Goal: Transaction & Acquisition: Purchase product/service

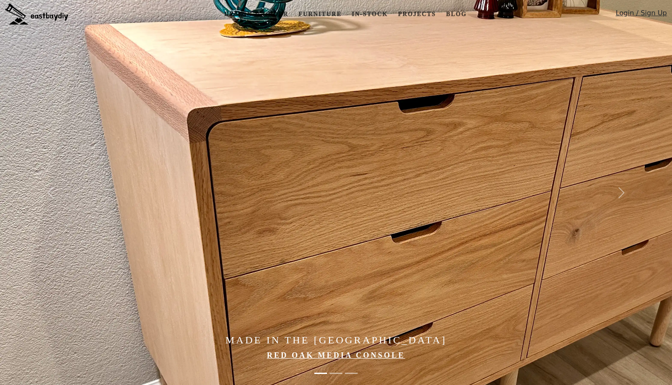
scroll to position [32, 0]
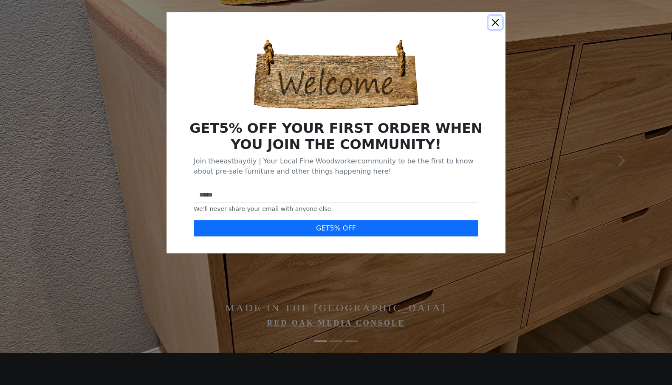
click at [494, 25] on button "Close" at bounding box center [495, 23] width 14 height 14
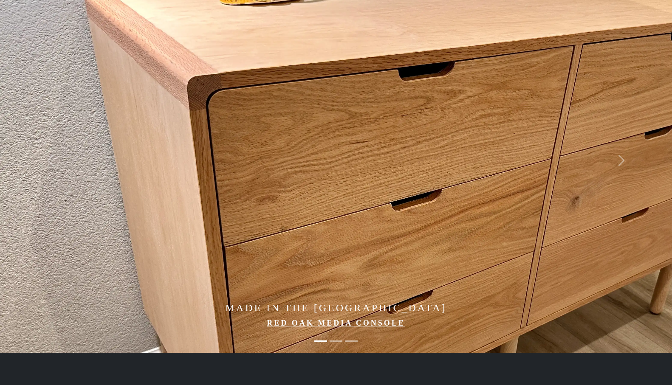
scroll to position [0, 0]
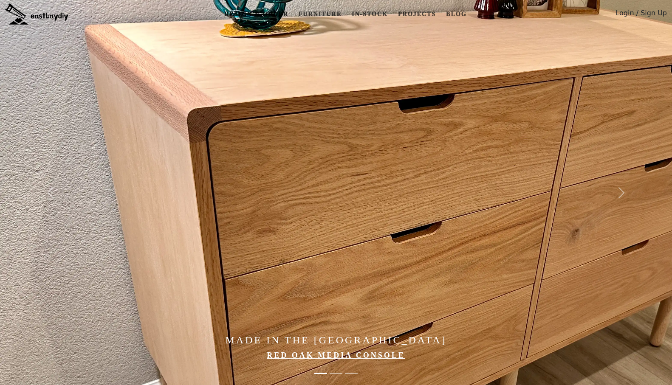
click at [273, 14] on link "Design & Order" at bounding box center [256, 14] width 71 height 16
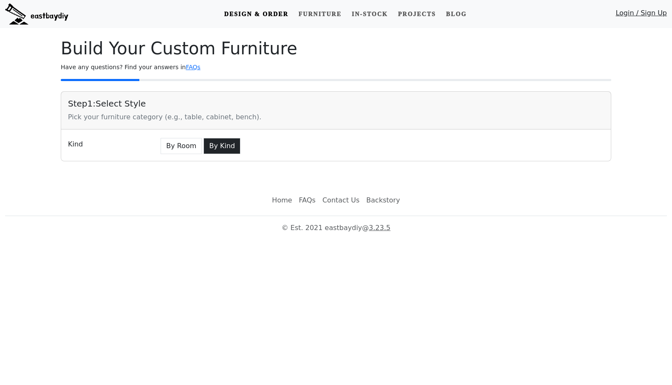
click at [217, 148] on button "By Kind" at bounding box center [221, 146] width 37 height 16
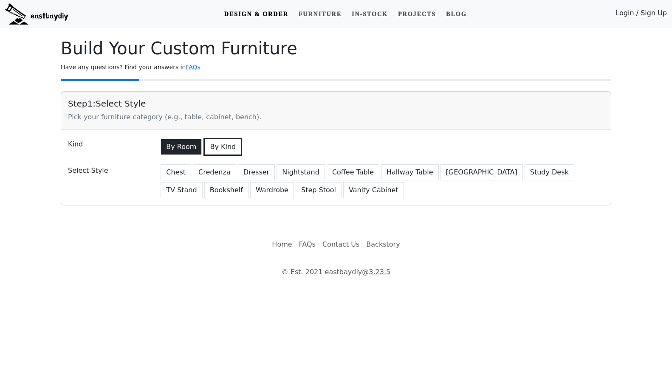
click at [194, 149] on button "By Room" at bounding box center [181, 147] width 41 height 16
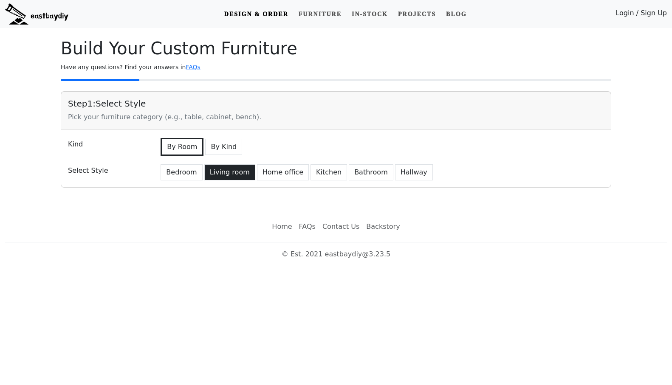
click at [234, 172] on button "Living room" at bounding box center [229, 172] width 51 height 16
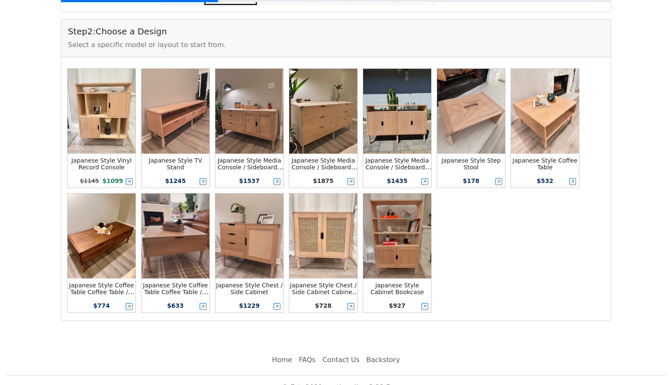
scroll to position [175, 0]
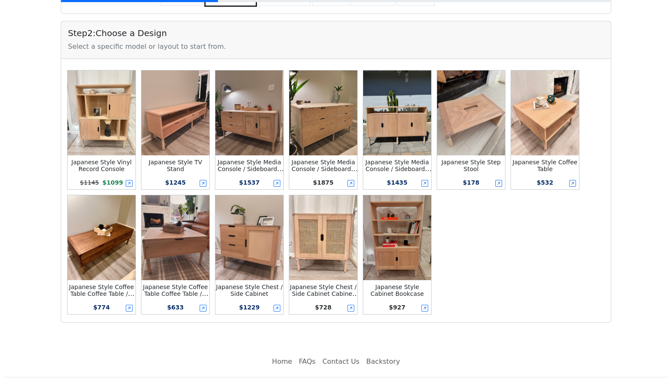
drag, startPoint x: 260, startPoint y: 173, endPoint x: 621, endPoint y: 276, distance: 374.9
click at [616, 268] on main "Build Your Custom Furniture Have any questions? Find your answers in FAQs Step …" at bounding box center [336, 93] width 672 height 480
click at [179, 166] on small "Japanese Style TV Stand" at bounding box center [176, 166] width 54 height 14
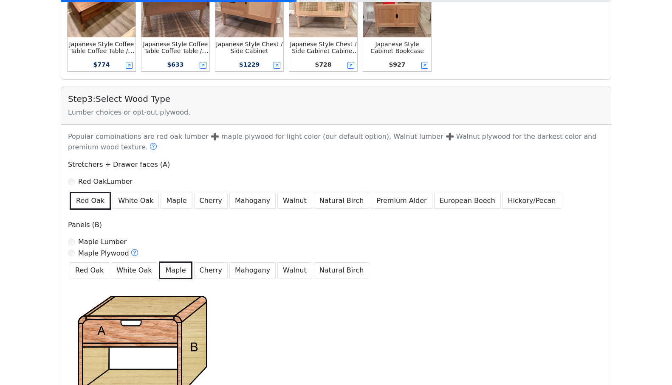
scroll to position [425, 0]
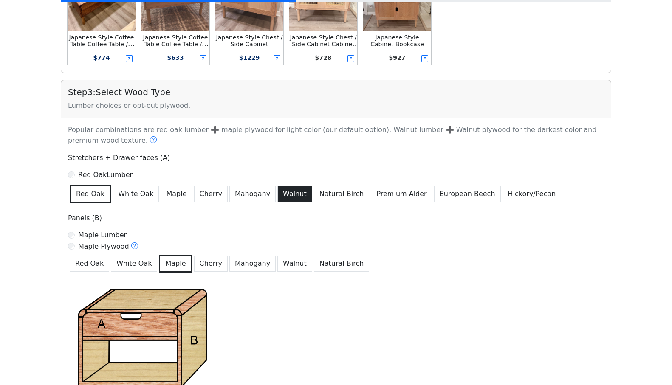
click at [283, 197] on button "Walnut" at bounding box center [294, 194] width 35 height 16
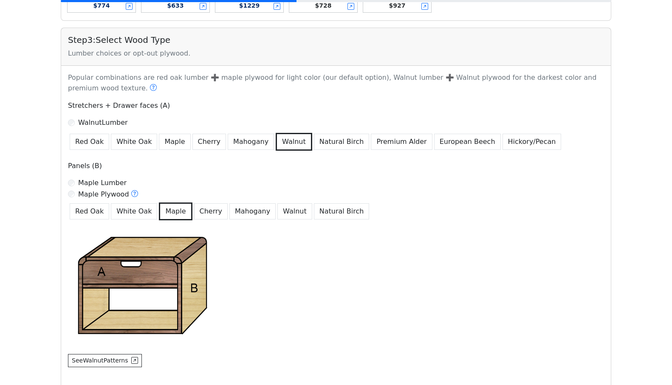
scroll to position [478, 0]
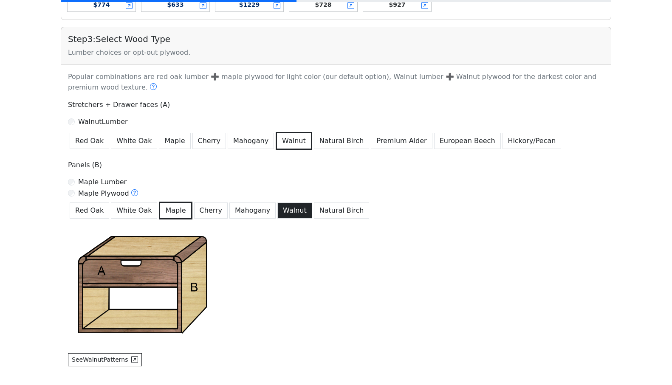
click at [283, 211] on button "Walnut" at bounding box center [294, 211] width 35 height 16
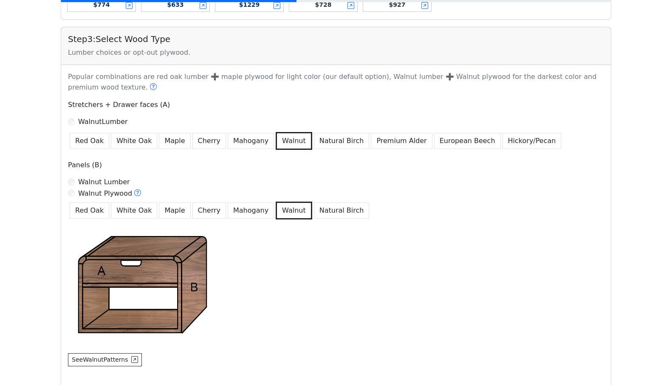
click at [75, 181] on div "Walnut Lumber" at bounding box center [336, 182] width 536 height 10
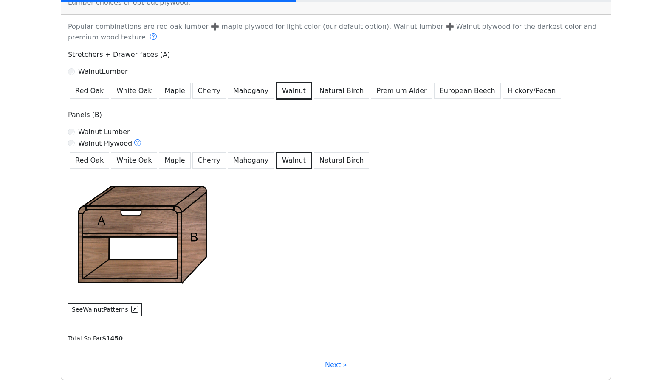
scroll to position [548, 0]
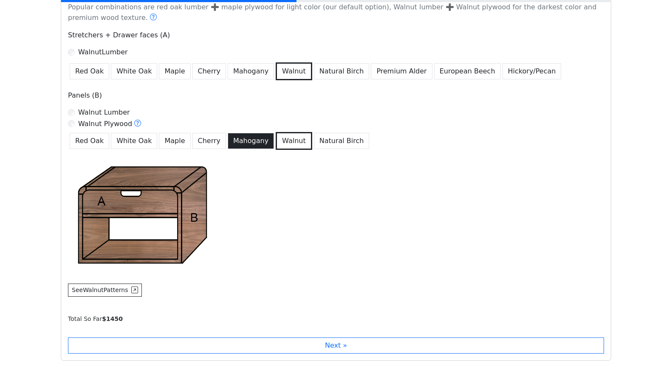
click at [247, 147] on button "Mahogany" at bounding box center [251, 141] width 46 height 16
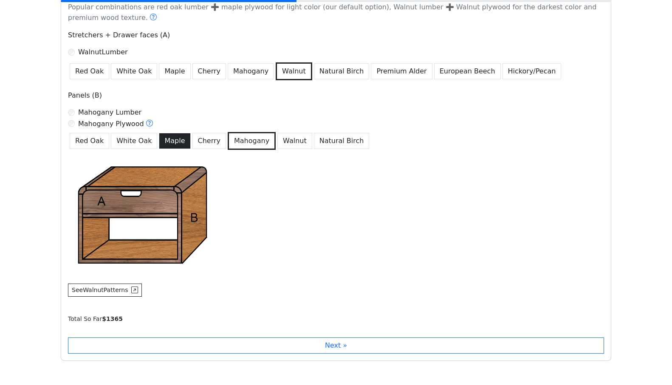
click at [175, 143] on button "Maple" at bounding box center [174, 141] width 31 height 16
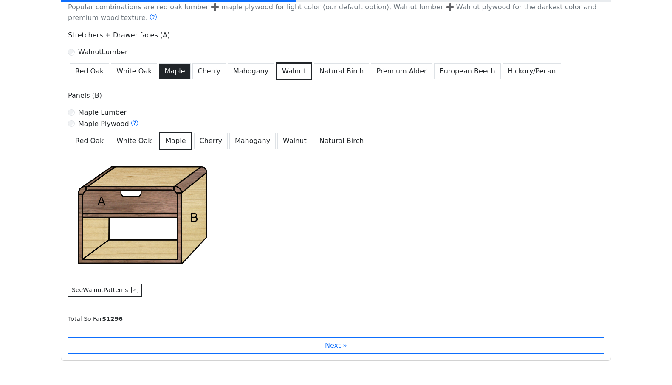
click at [173, 70] on button "Maple" at bounding box center [174, 71] width 31 height 16
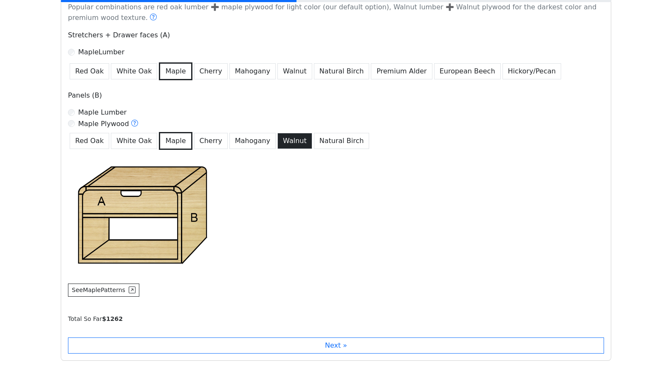
click at [277, 141] on button "Walnut" at bounding box center [294, 141] width 35 height 16
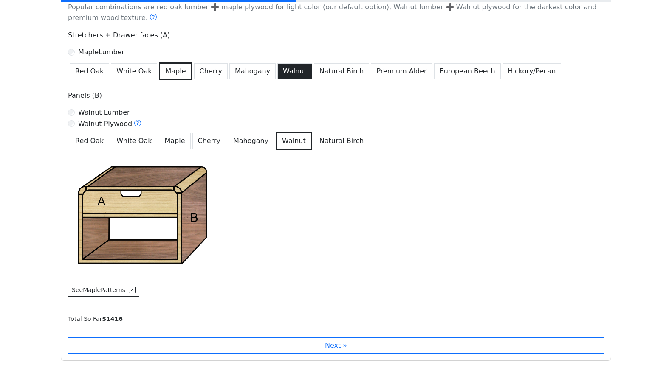
click at [281, 71] on button "Walnut" at bounding box center [294, 71] width 35 height 16
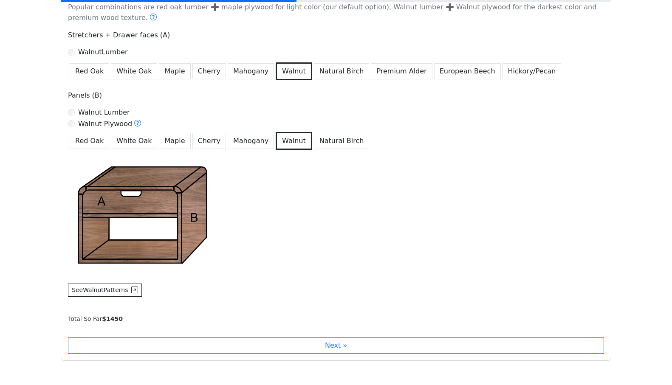
scroll to position [603, 0]
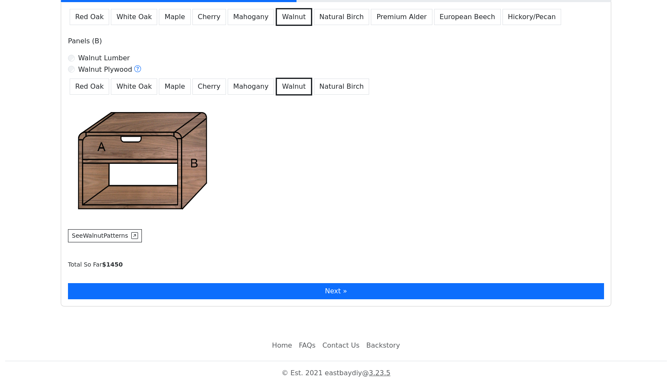
click at [251, 294] on button "Next »" at bounding box center [336, 291] width 536 height 16
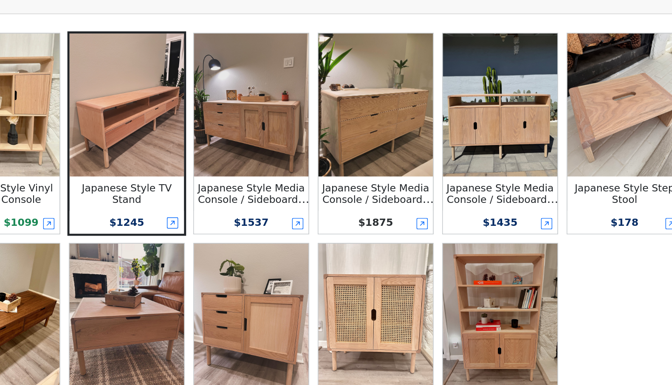
scroll to position [130, 0]
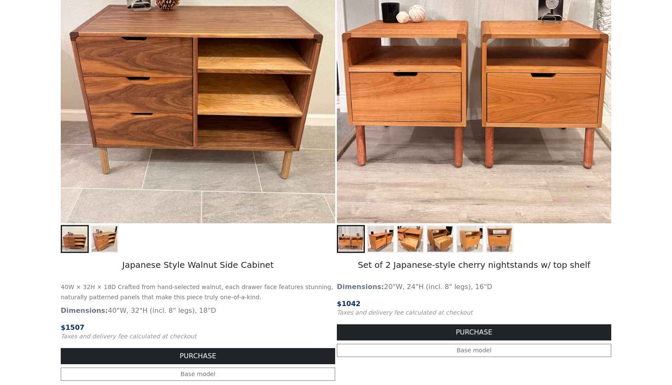
scroll to position [1243, 0]
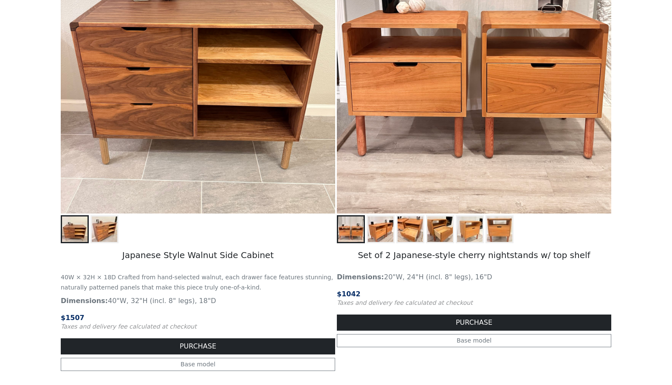
click at [95, 234] on img at bounding box center [104, 229] width 25 height 25
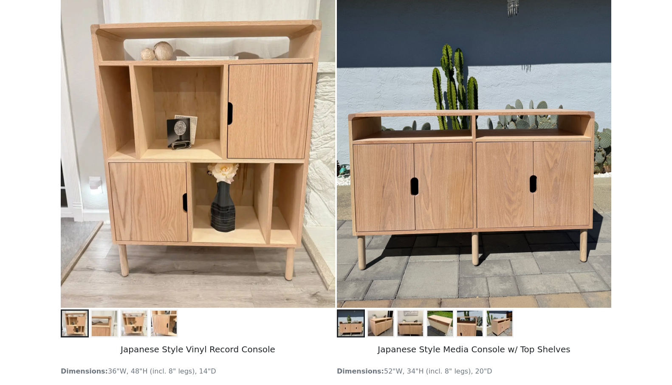
scroll to position [687, 0]
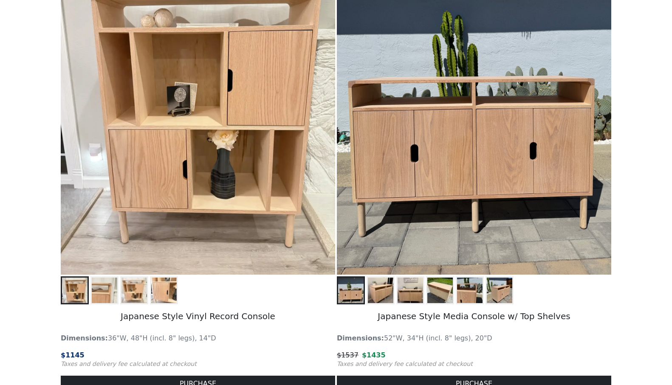
click at [386, 293] on img at bounding box center [380, 290] width 25 height 25
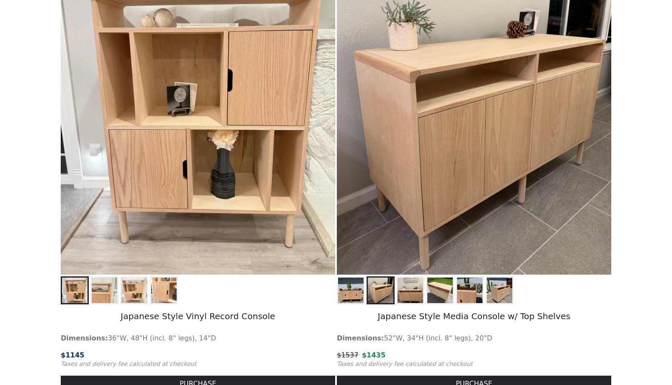
click at [409, 293] on img at bounding box center [409, 290] width 25 height 25
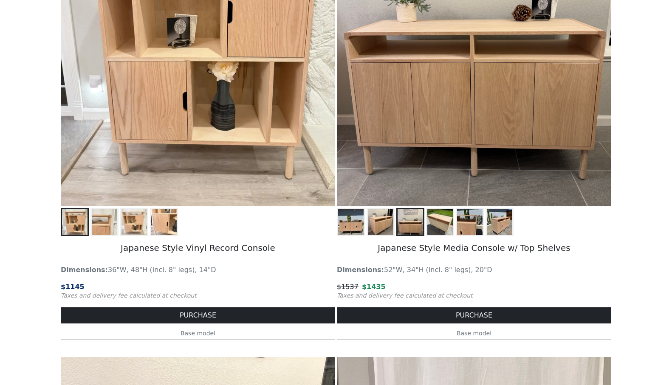
scroll to position [760, 0]
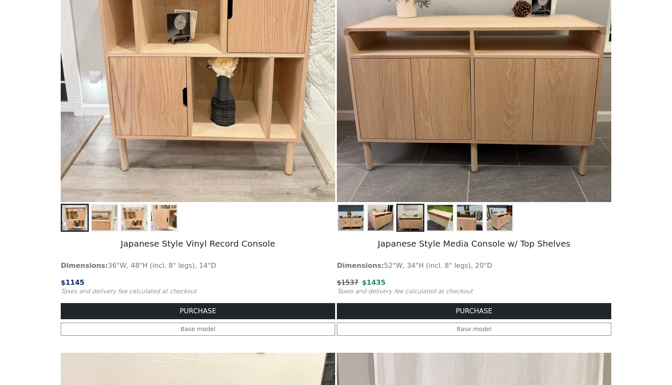
click at [356, 220] on img at bounding box center [350, 217] width 25 height 25
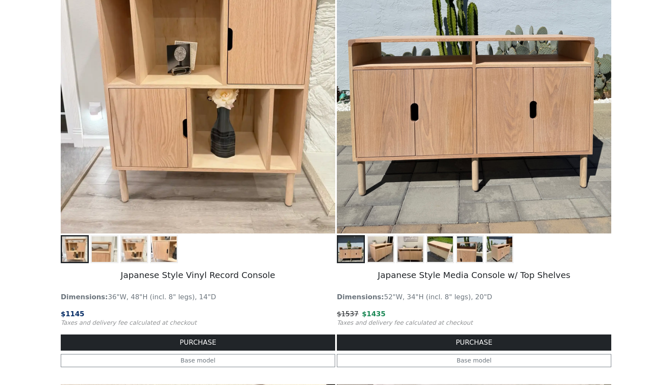
scroll to position [714, 0]
